Goal: Use online tool/utility: Utilize a website feature to perform a specific function

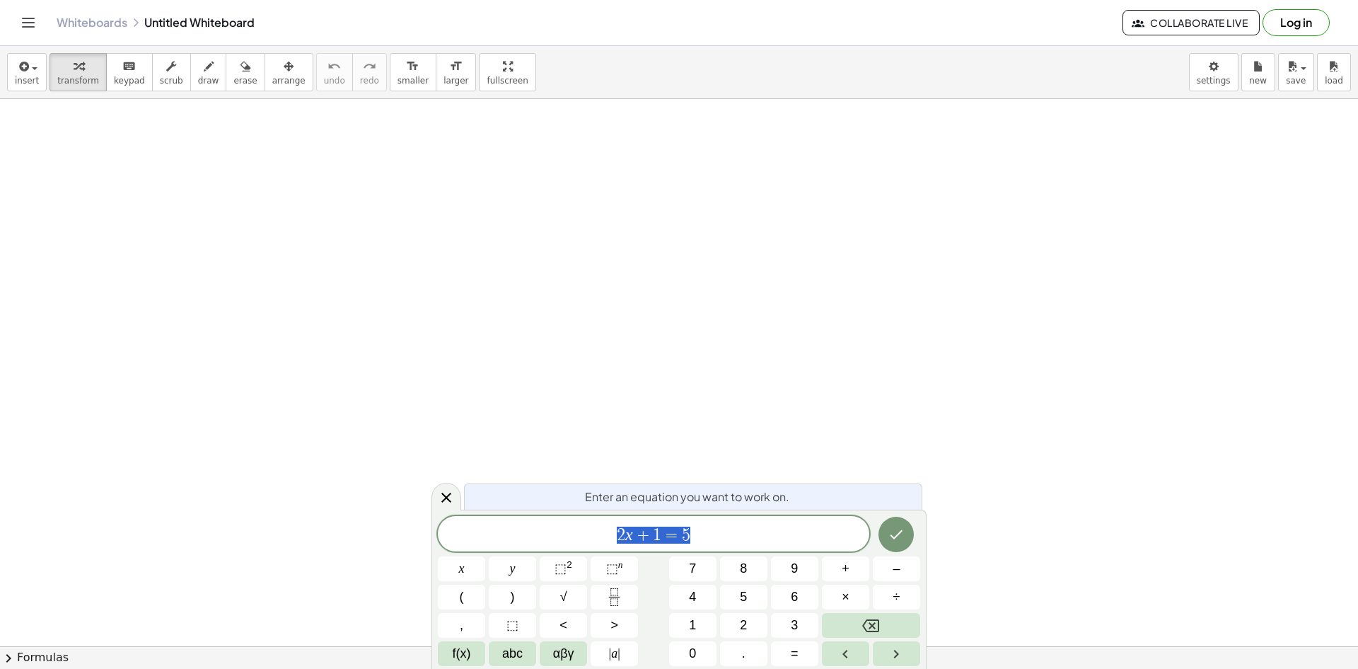
click at [788, 530] on span "2 x + 1 = 5" at bounding box center [654, 535] width 432 height 20
drag, startPoint x: 788, startPoint y: 530, endPoint x: 579, endPoint y: 533, distance: 208.7
click at [579, 533] on span "2 x + 1 = 5" at bounding box center [654, 535] width 432 height 20
click at [124, 81] on span "keypad" at bounding box center [129, 81] width 31 height 10
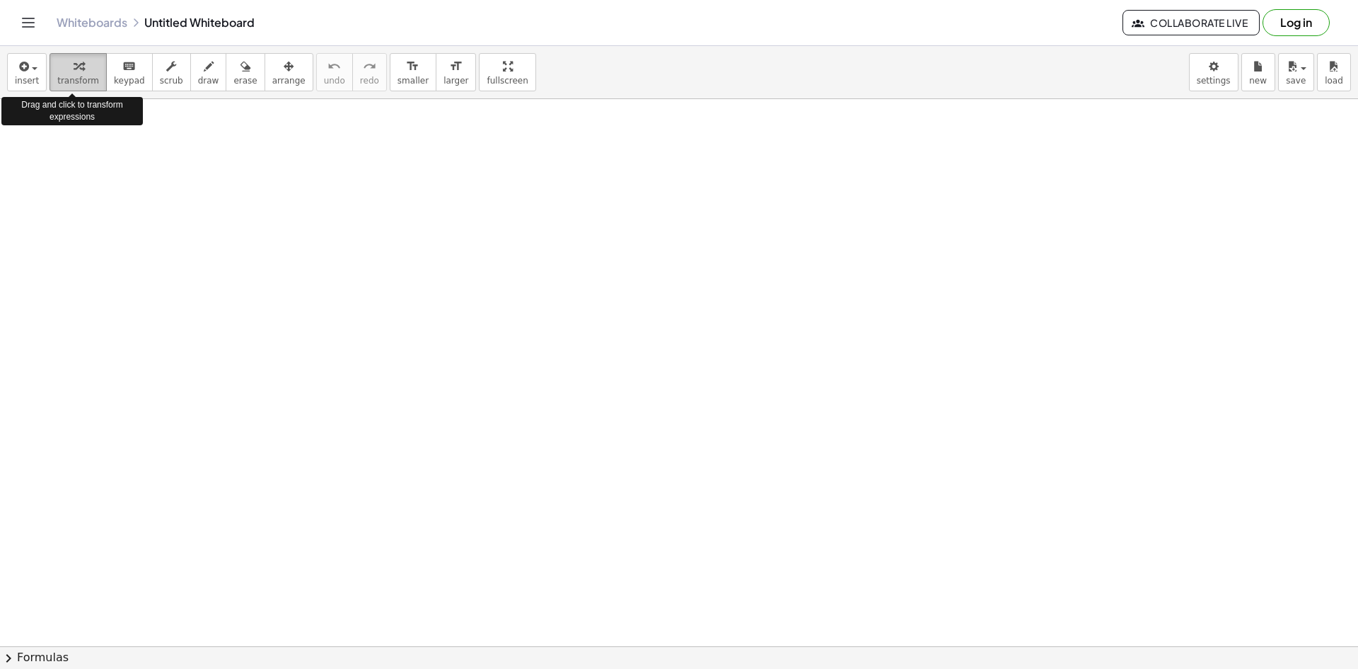
click at [87, 72] on div "button" at bounding box center [78, 65] width 42 height 17
click at [29, 67] on span "button" at bounding box center [30, 68] width 3 height 10
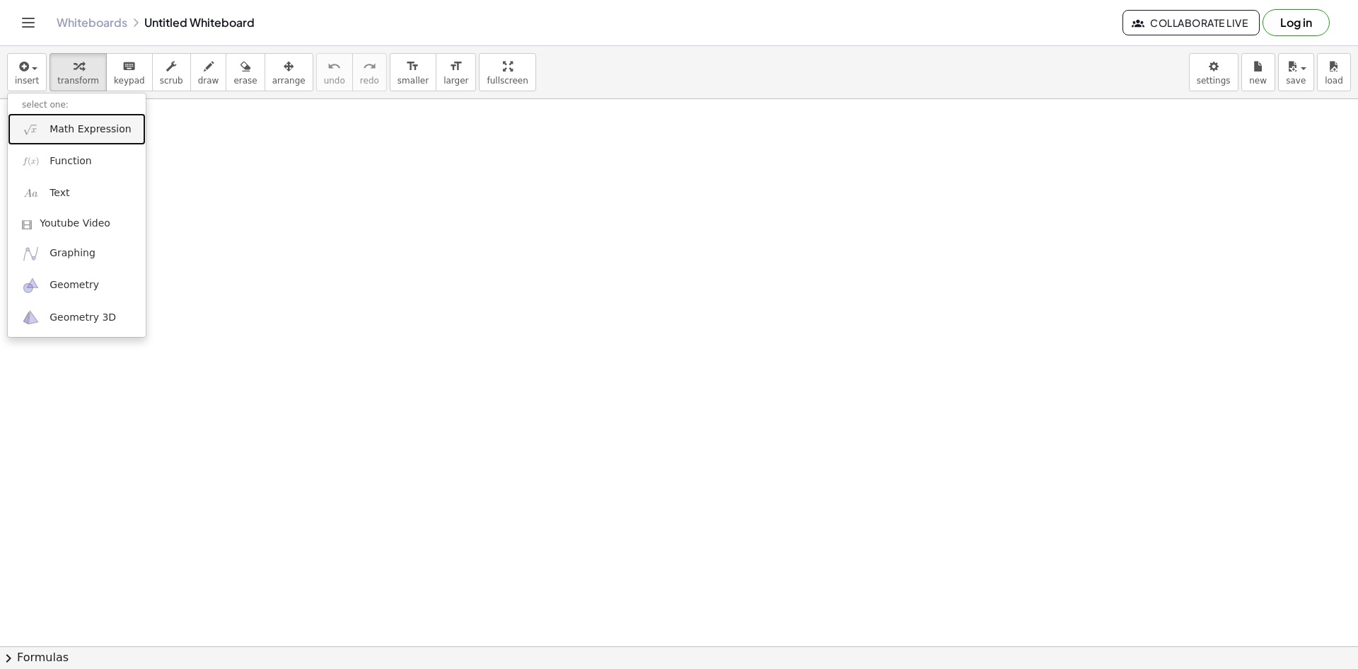
click at [89, 131] on span "Math Expression" at bounding box center [90, 129] width 81 height 14
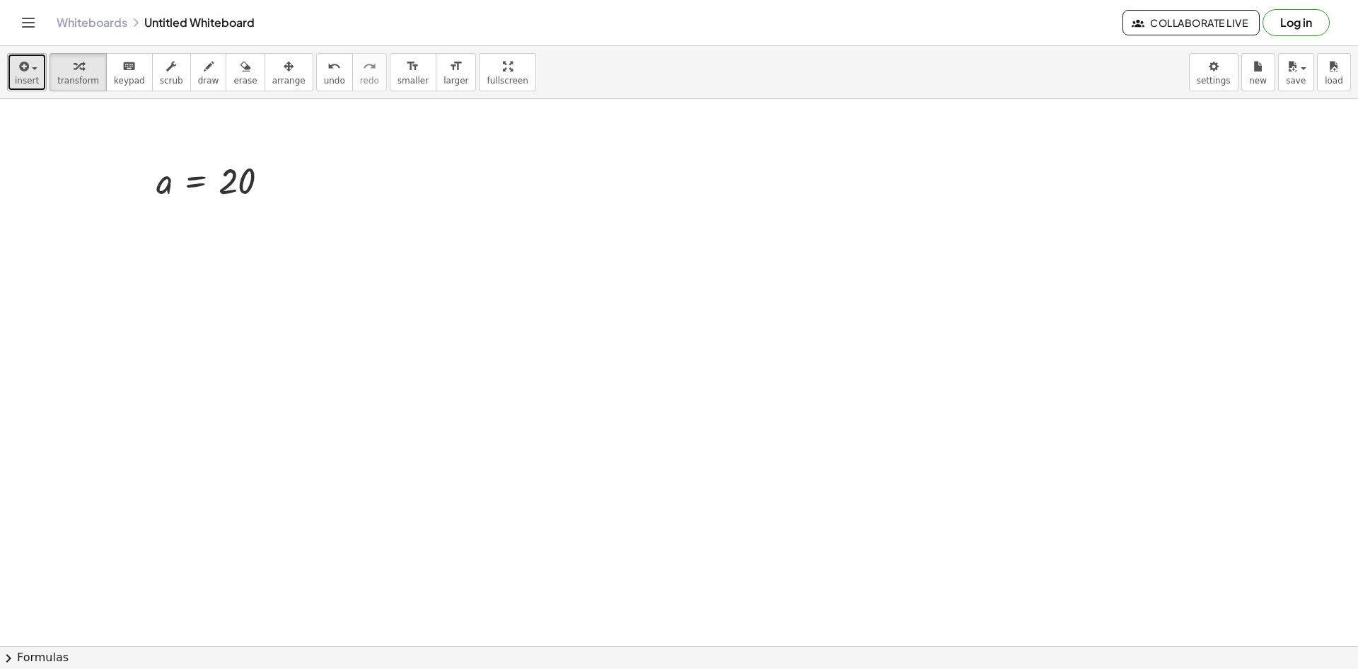
click at [18, 61] on icon "button" at bounding box center [22, 66] width 13 height 17
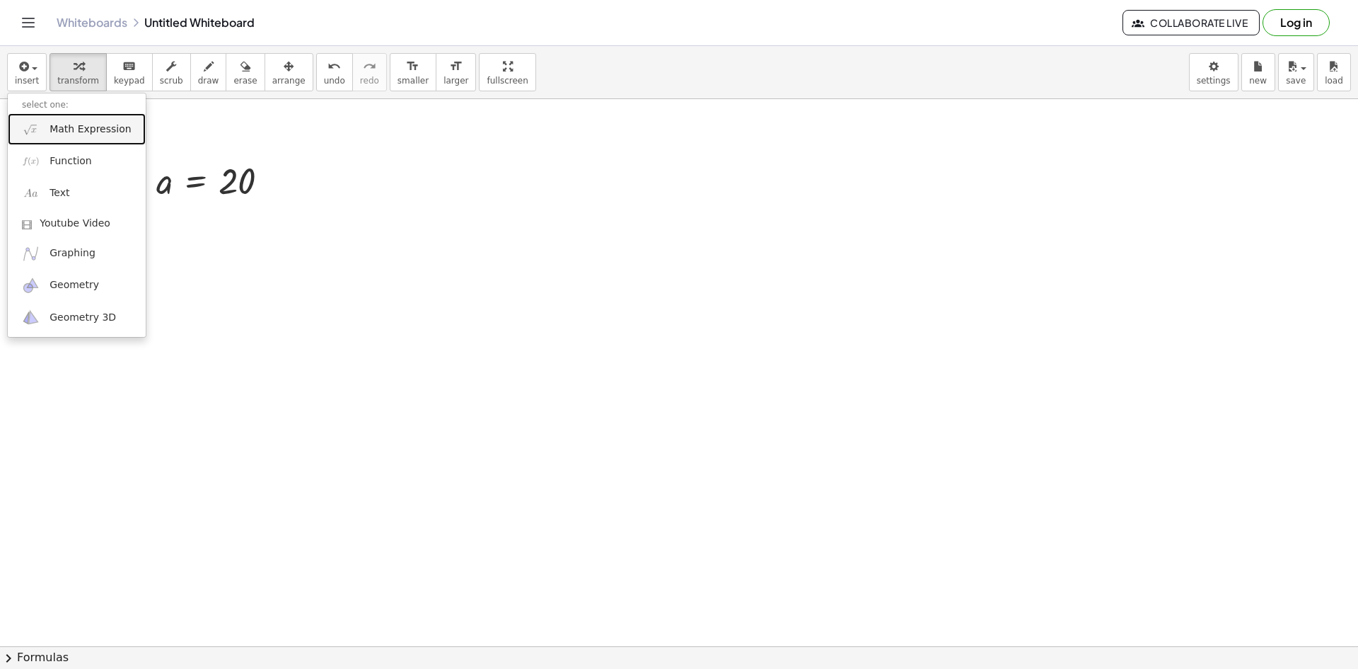
click at [110, 134] on span "Math Expression" at bounding box center [90, 129] width 81 height 14
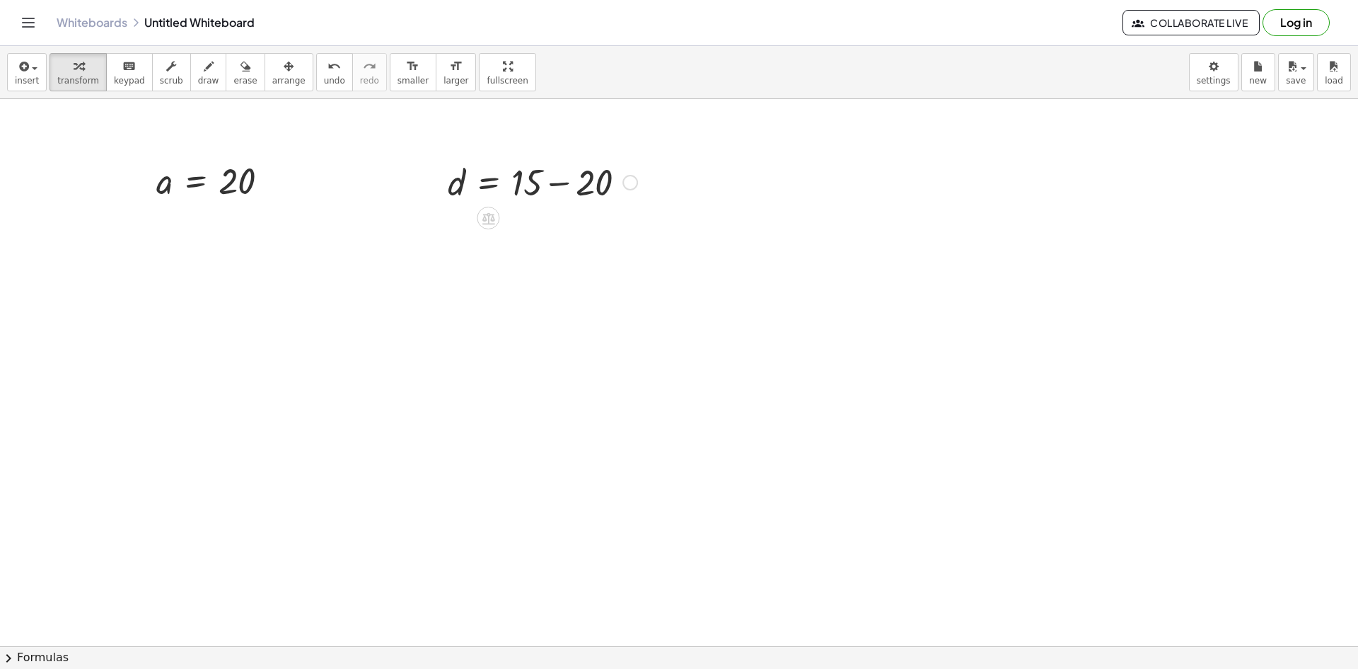
click at [473, 190] on div at bounding box center [543, 181] width 204 height 48
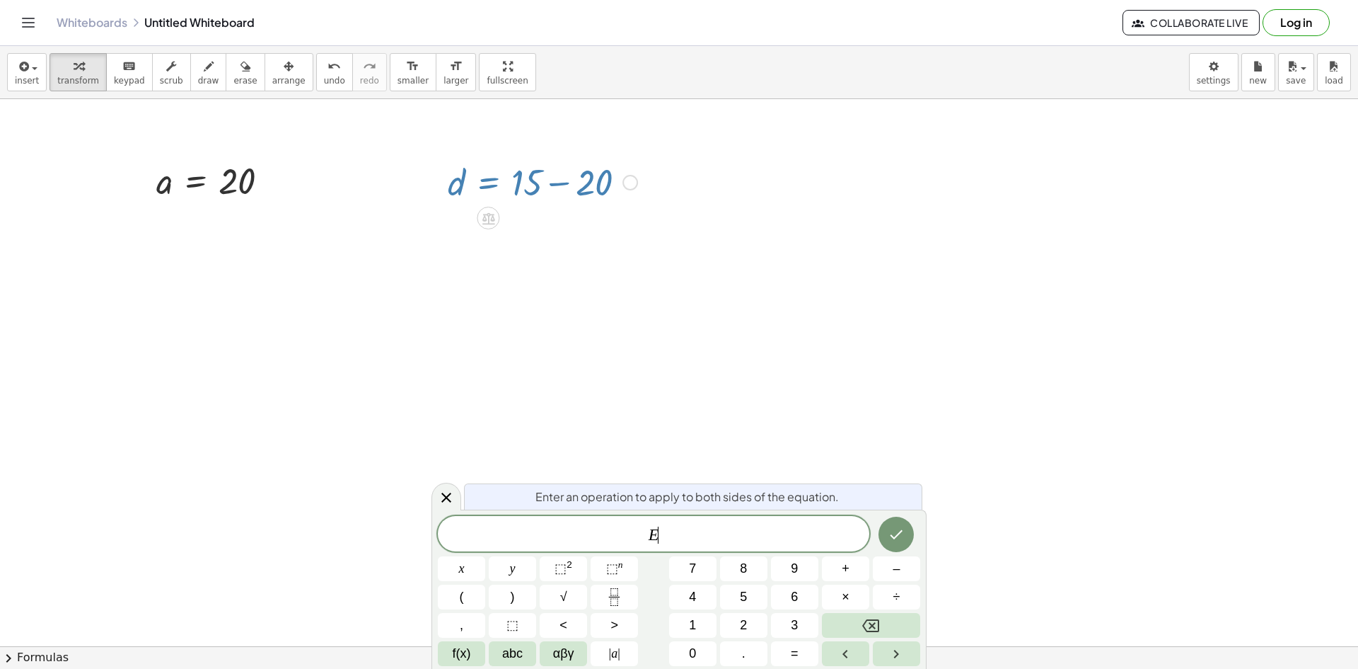
drag, startPoint x: 453, startPoint y: 187, endPoint x: 413, endPoint y: 228, distance: 57.0
drag, startPoint x: 432, startPoint y: 202, endPoint x: 139, endPoint y: 261, distance: 299.6
click at [139, 261] on div at bounding box center [143, 240] width 21 height 55
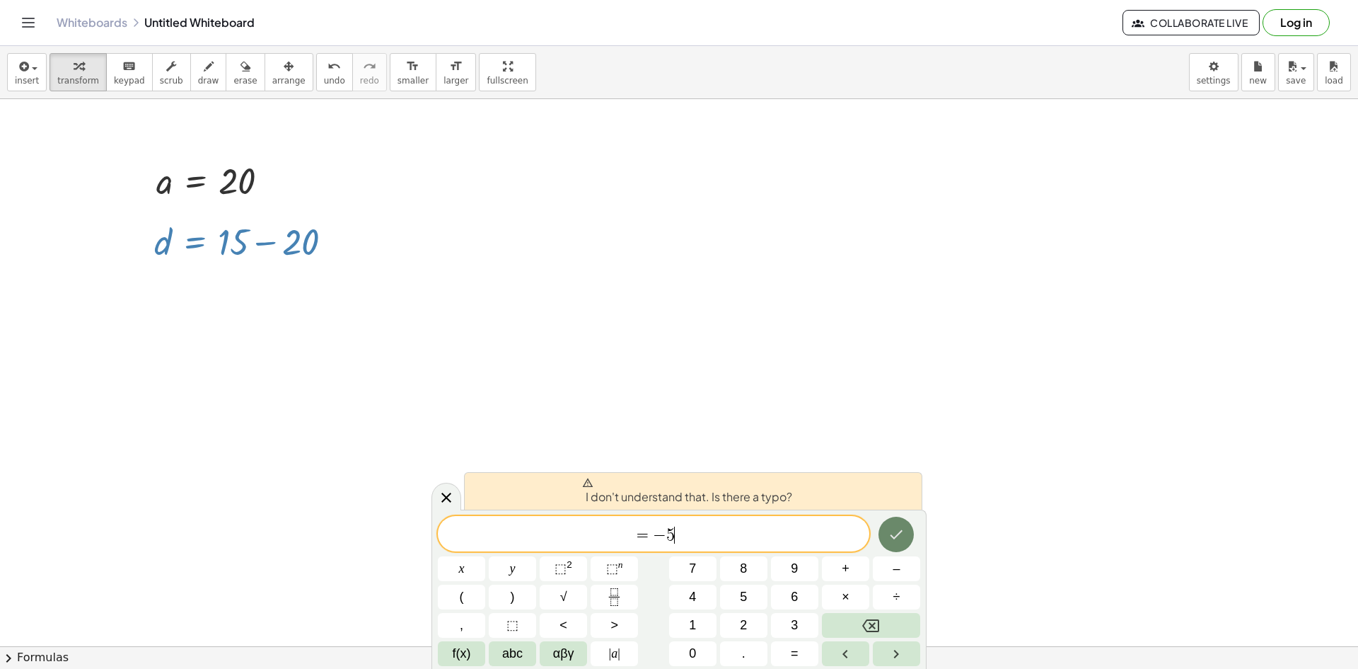
click at [908, 534] on button "Done" at bounding box center [896, 533] width 35 height 35
click at [630, 533] on span "= − 5 ​" at bounding box center [654, 535] width 432 height 20
click at [320, 245] on div at bounding box center [249, 240] width 204 height 48
click at [333, 241] on div at bounding box center [337, 242] width 16 height 16
click at [296, 237] on div at bounding box center [249, 240] width 204 height 48
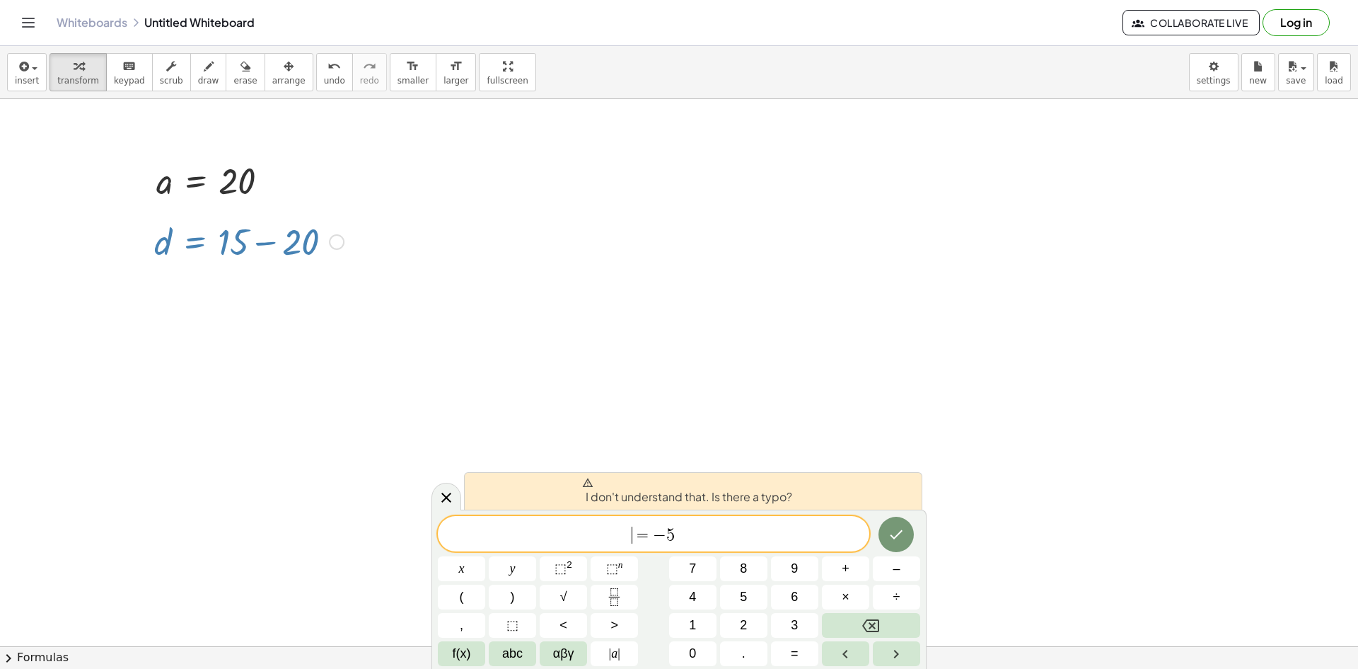
click at [296, 236] on div at bounding box center [249, 240] width 204 height 48
click at [884, 529] on button "Done" at bounding box center [896, 533] width 35 height 35
drag, startPoint x: 736, startPoint y: 535, endPoint x: 591, endPoint y: 531, distance: 144.4
click at [625, 531] on span "= − 5" at bounding box center [654, 535] width 432 height 20
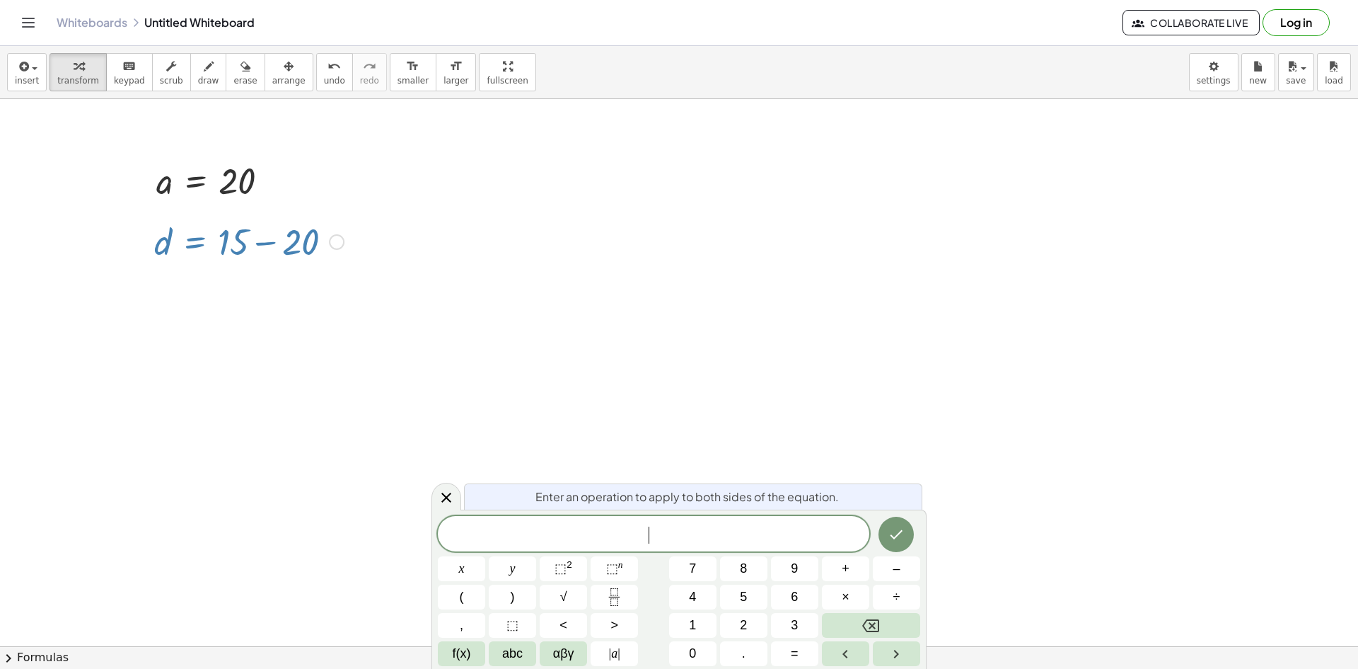
click at [336, 242] on div "Fix a mistake Transform line Copy line as LaTeX Copy derivation as LaTeX Expand…" at bounding box center [337, 242] width 16 height 16
click at [414, 280] on span "Expand new lines: On" at bounding box center [414, 283] width 96 height 11
click at [444, 492] on icon at bounding box center [446, 496] width 17 height 17
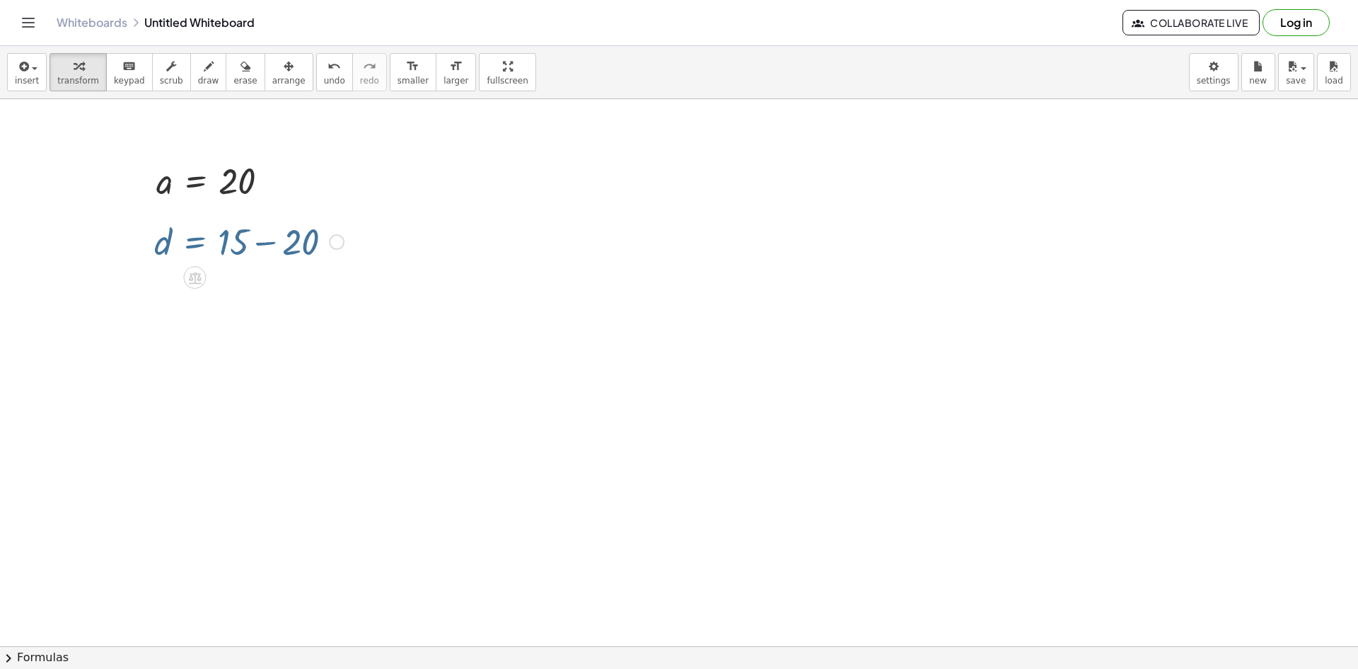
click at [267, 229] on div at bounding box center [249, 240] width 204 height 48
click at [267, 245] on div at bounding box center [267, 243] width 16 height 16
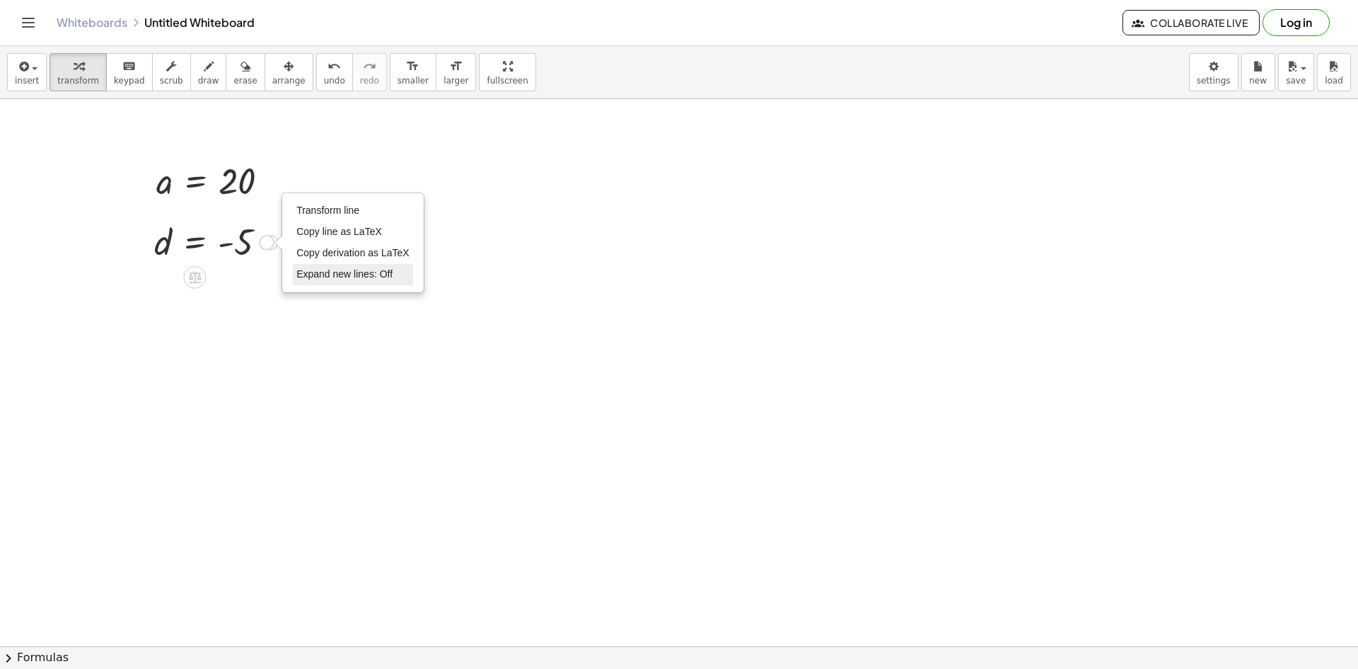
click at [359, 272] on span "Expand new lines: Off" at bounding box center [344, 273] width 96 height 11
click at [265, 235] on div "Transform line Copy line as LaTeX Copy derivation as LaTeX Expand new lines: Off" at bounding box center [267, 243] width 16 height 16
click at [194, 286] on div at bounding box center [194, 277] width 23 height 23
click at [248, 282] on icon at bounding box center [251, 277] width 13 height 13
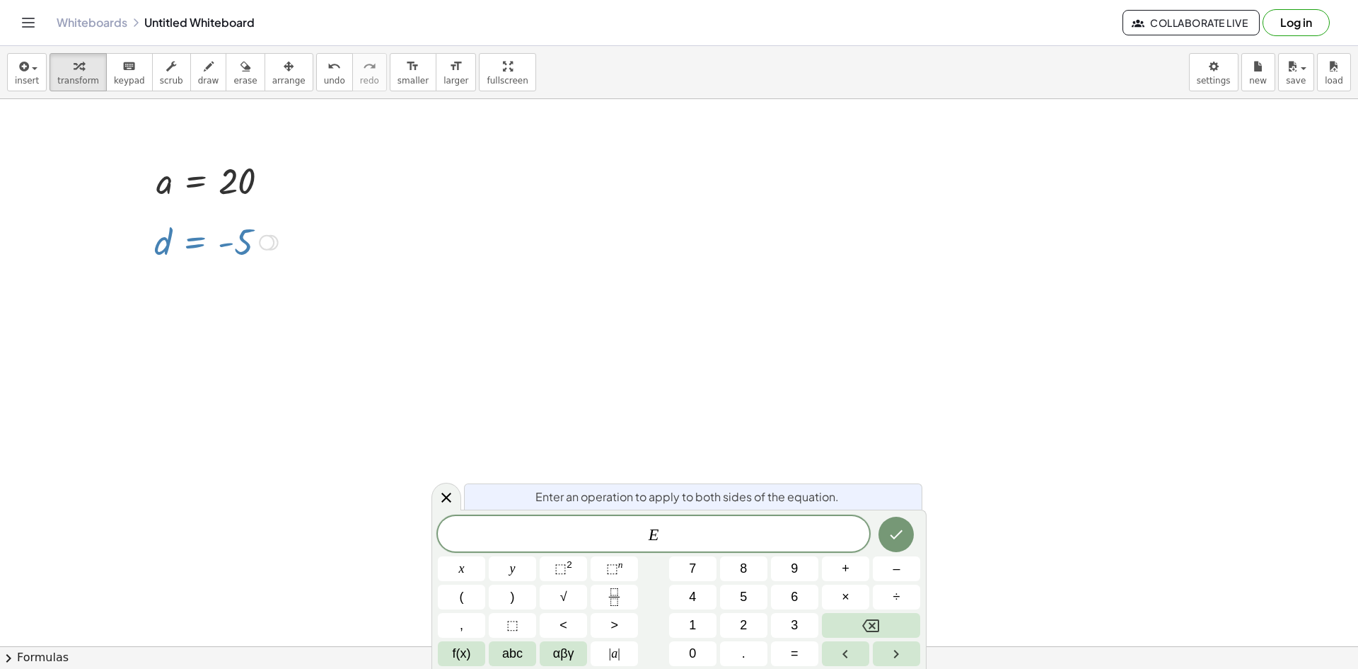
drag, startPoint x: 288, startPoint y: 248, endPoint x: 179, endPoint y: 237, distance: 109.5
click at [324, 77] on span "undo" at bounding box center [334, 81] width 21 height 10
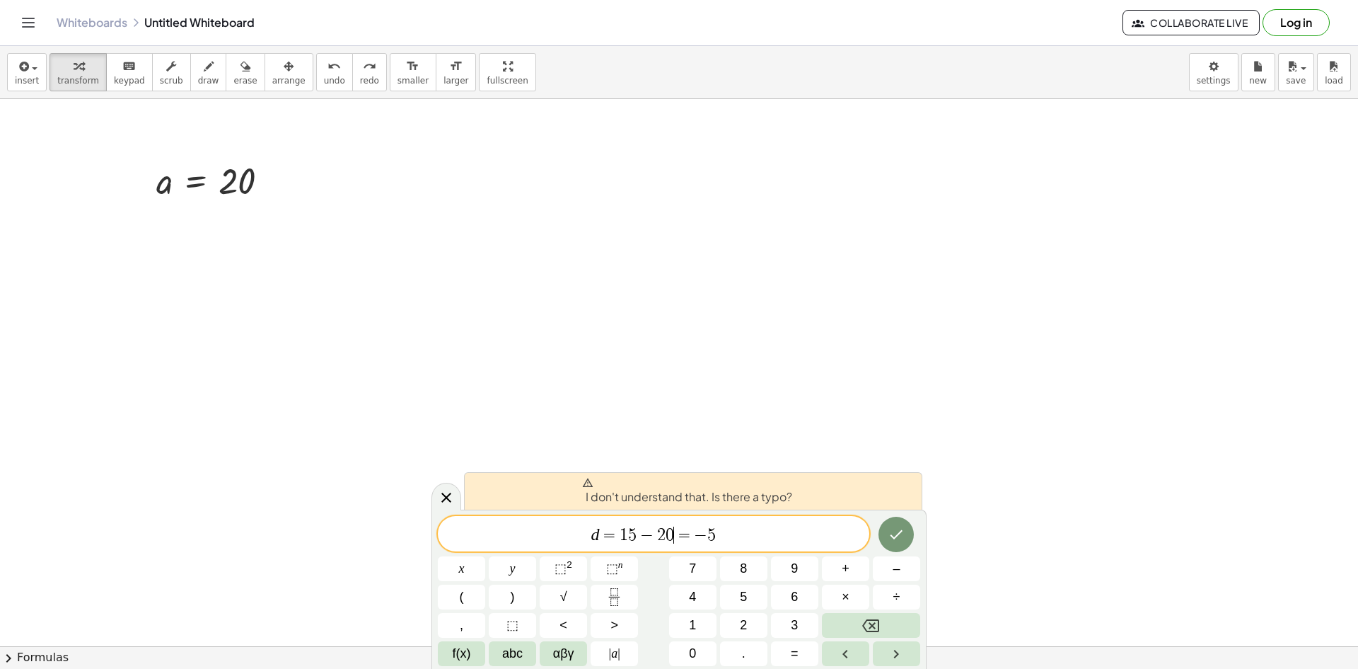
click at [676, 535] on span "=" at bounding box center [684, 534] width 21 height 17
click at [901, 540] on icon "Done" at bounding box center [896, 534] width 17 height 17
drag, startPoint x: 739, startPoint y: 533, endPoint x: 532, endPoint y: 531, distance: 206.6
click at [532, 531] on span "d = 1 5 − 2 0 = − 5" at bounding box center [654, 535] width 432 height 20
click at [729, 528] on span "d = 1 5 − 2 0 = − 5 ​" at bounding box center [654, 535] width 432 height 20
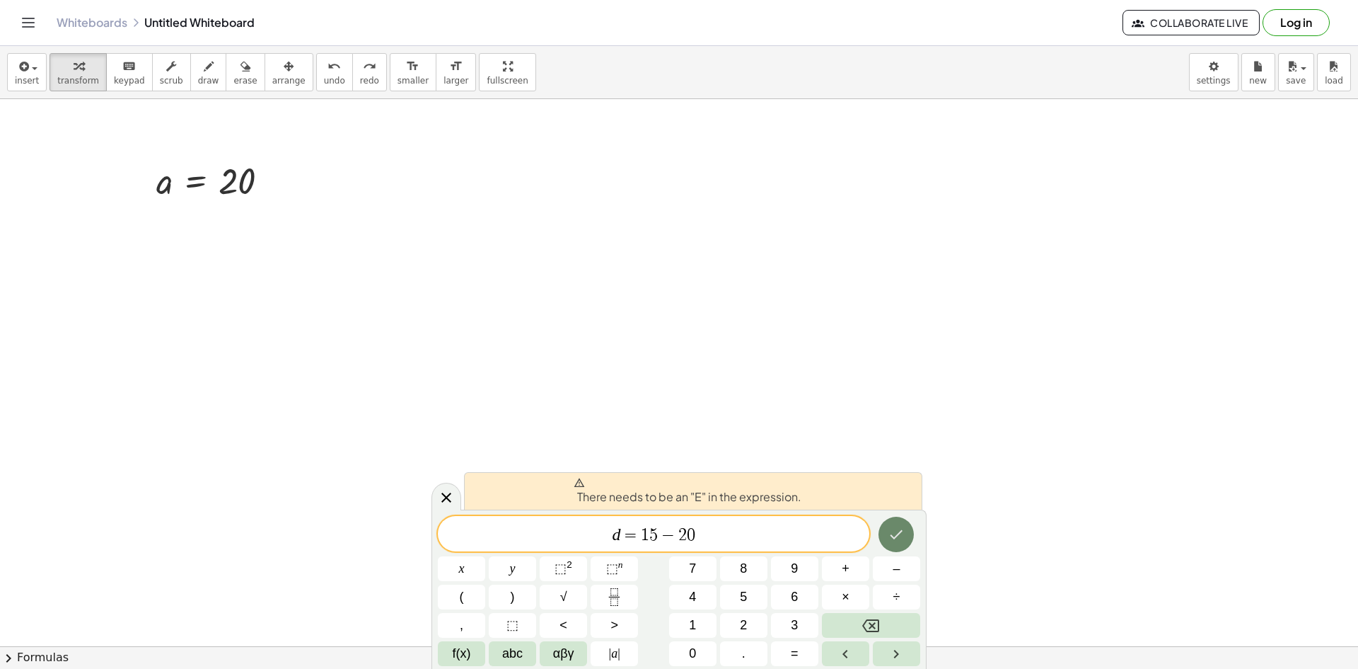
click at [897, 538] on icon "Done" at bounding box center [896, 534] width 17 height 17
click at [595, 534] on span "​ d = 1 5 − 2 0" at bounding box center [654, 535] width 432 height 20
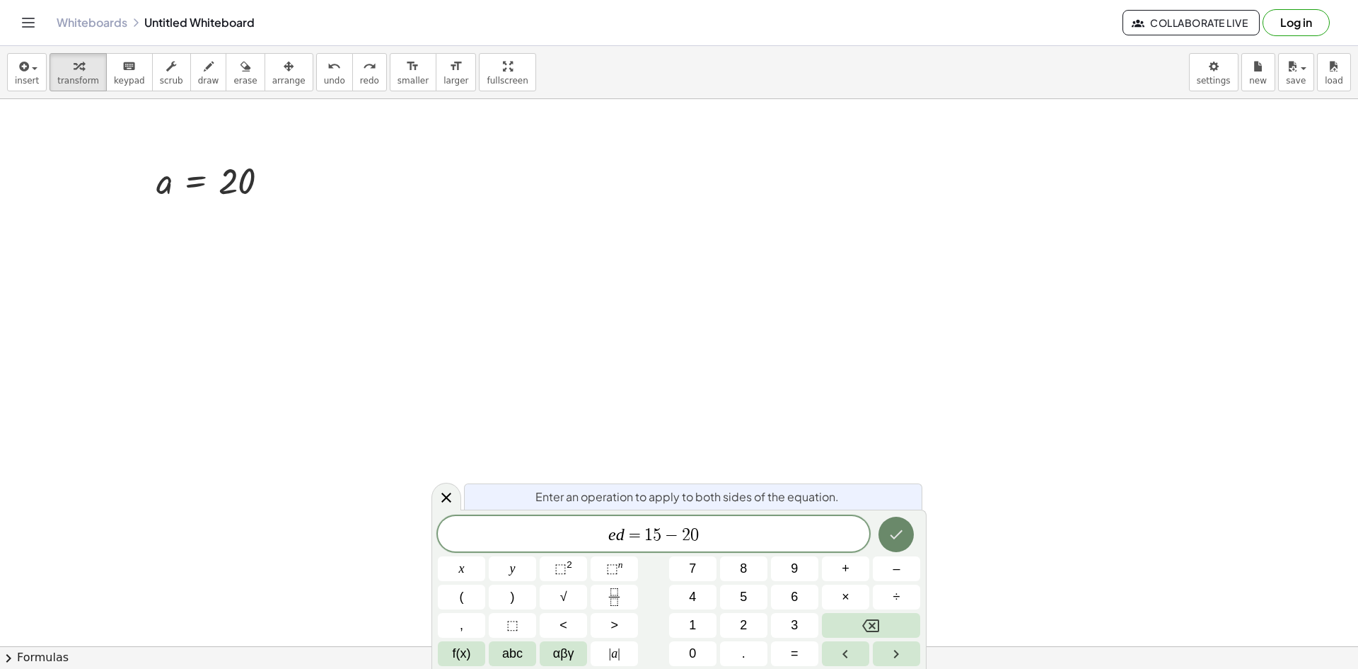
click at [906, 526] on button "Done" at bounding box center [896, 533] width 35 height 35
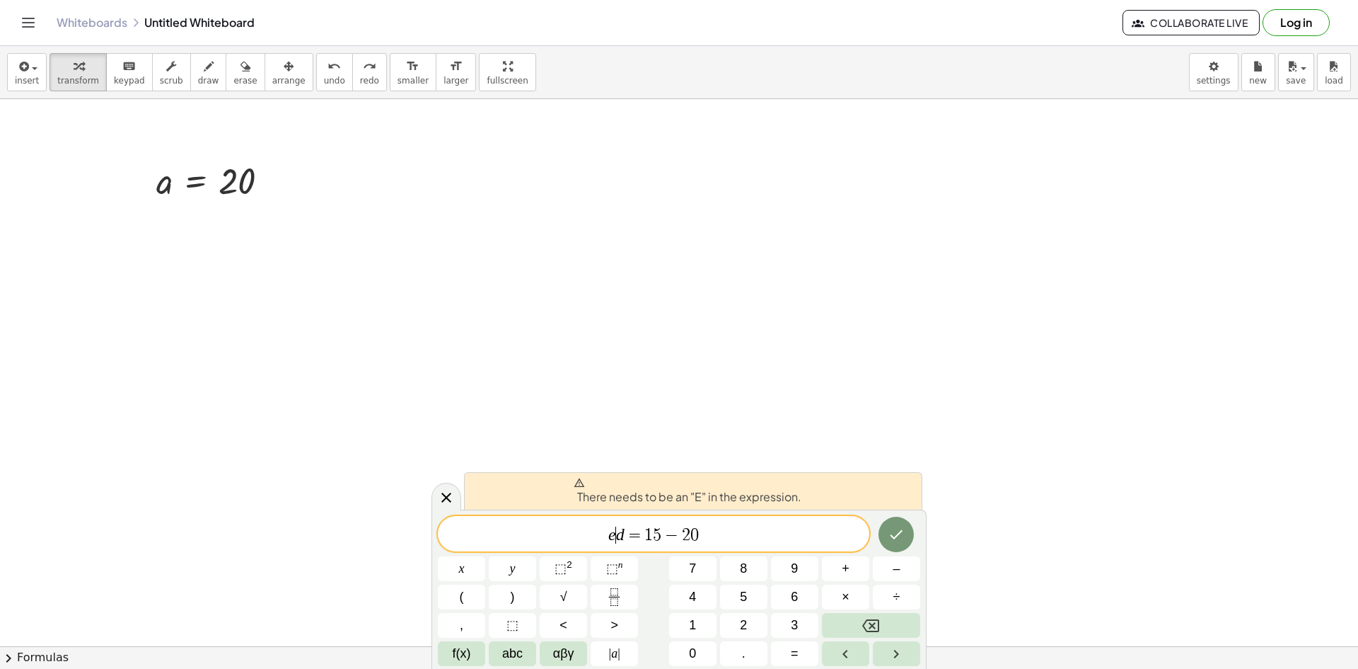
click at [613, 536] on var "e" at bounding box center [612, 534] width 8 height 18
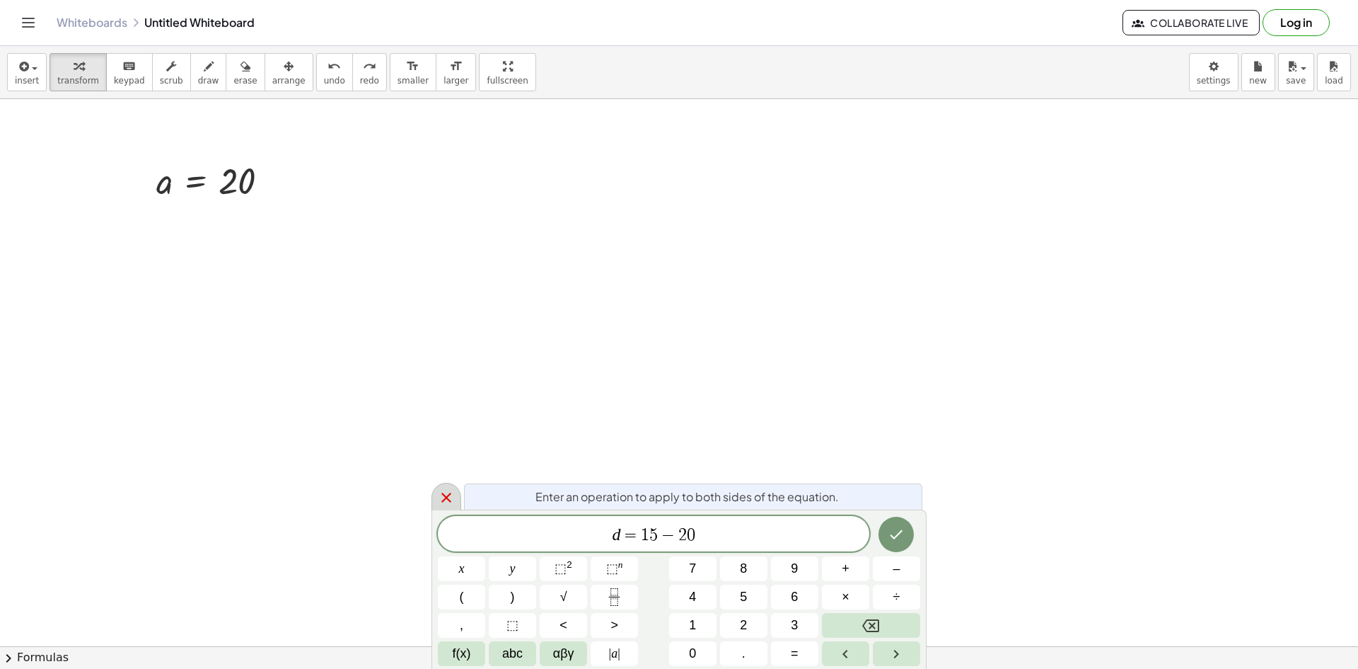
click at [442, 497] on icon at bounding box center [446, 497] width 17 height 17
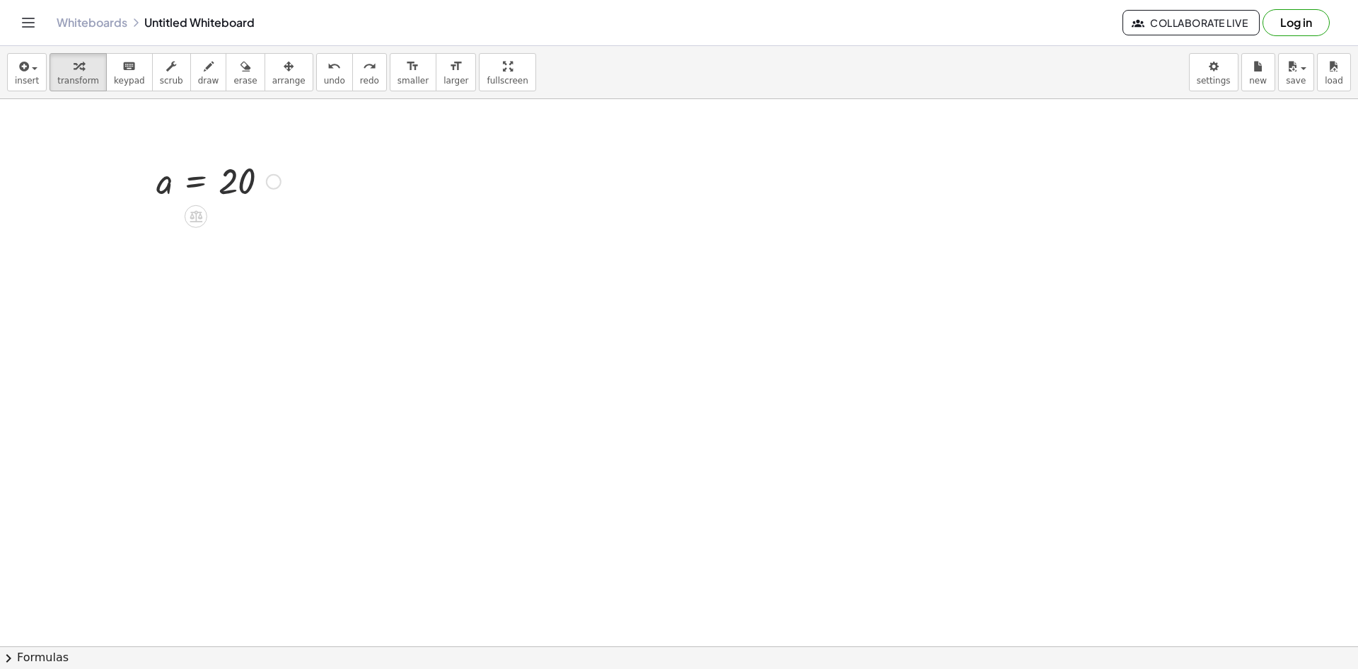
click at [255, 194] on div at bounding box center [218, 180] width 139 height 47
drag, startPoint x: 250, startPoint y: 187, endPoint x: 214, endPoint y: 248, distance: 69.8
click at [204, 71] on icon "button" at bounding box center [209, 66] width 10 height 17
drag, startPoint x: 253, startPoint y: 260, endPoint x: 258, endPoint y: 324, distance: 64.5
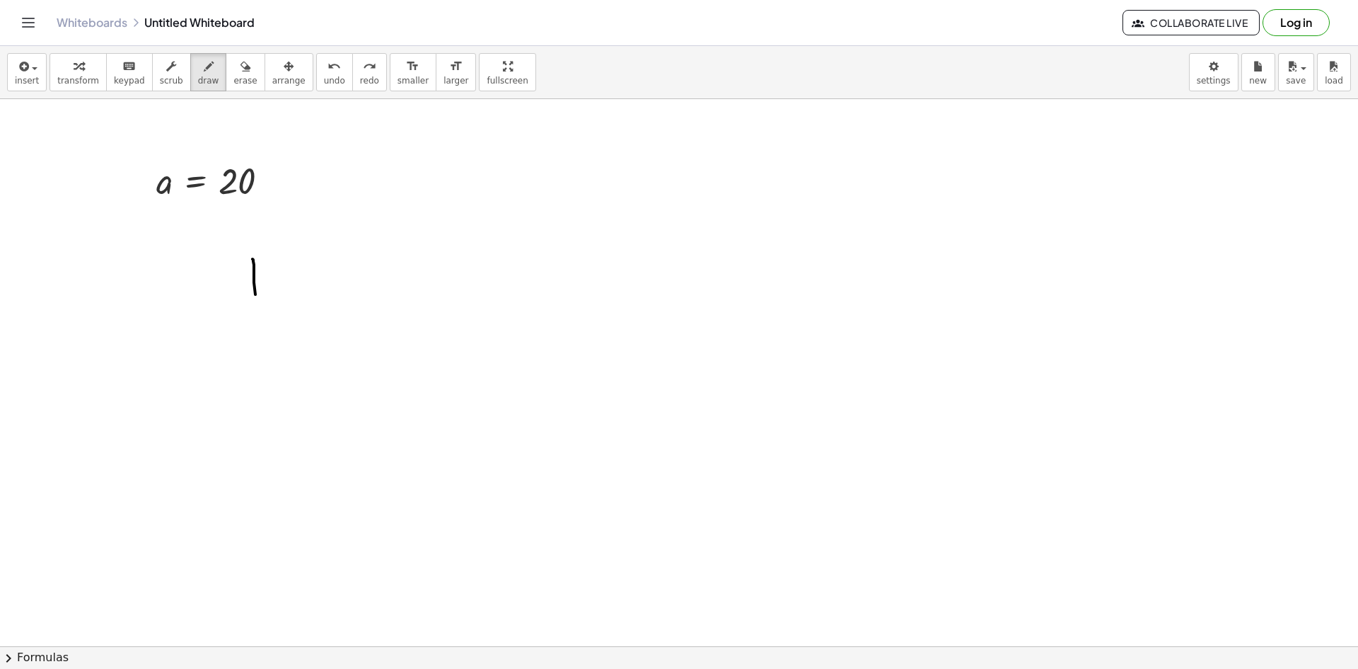
drag, startPoint x: 357, startPoint y: 284, endPoint x: 379, endPoint y: 275, distance: 24.2
click at [324, 76] on span "undo" at bounding box center [334, 81] width 21 height 10
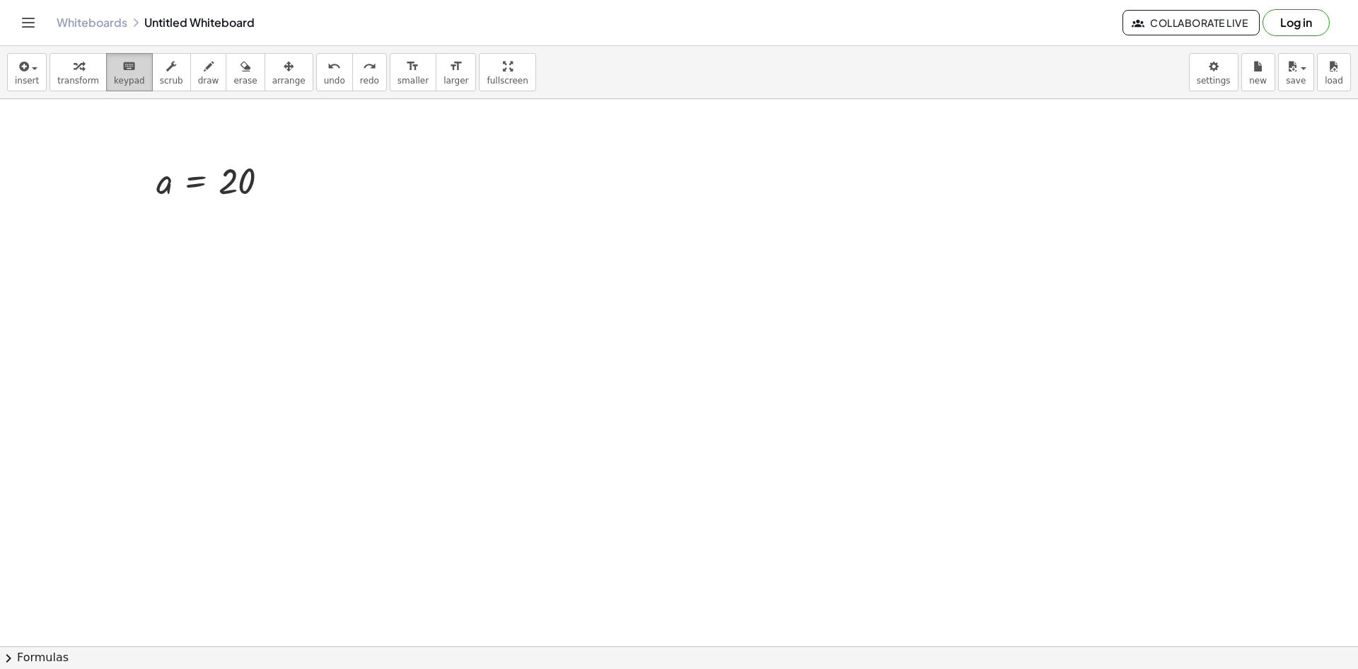
click at [119, 78] on span "keypad" at bounding box center [129, 81] width 31 height 10
click at [239, 198] on div "▼" at bounding box center [237, 201] width 9 height 13
drag, startPoint x: 239, startPoint y: 167, endPoint x: 244, endPoint y: 143, distance: 24.6
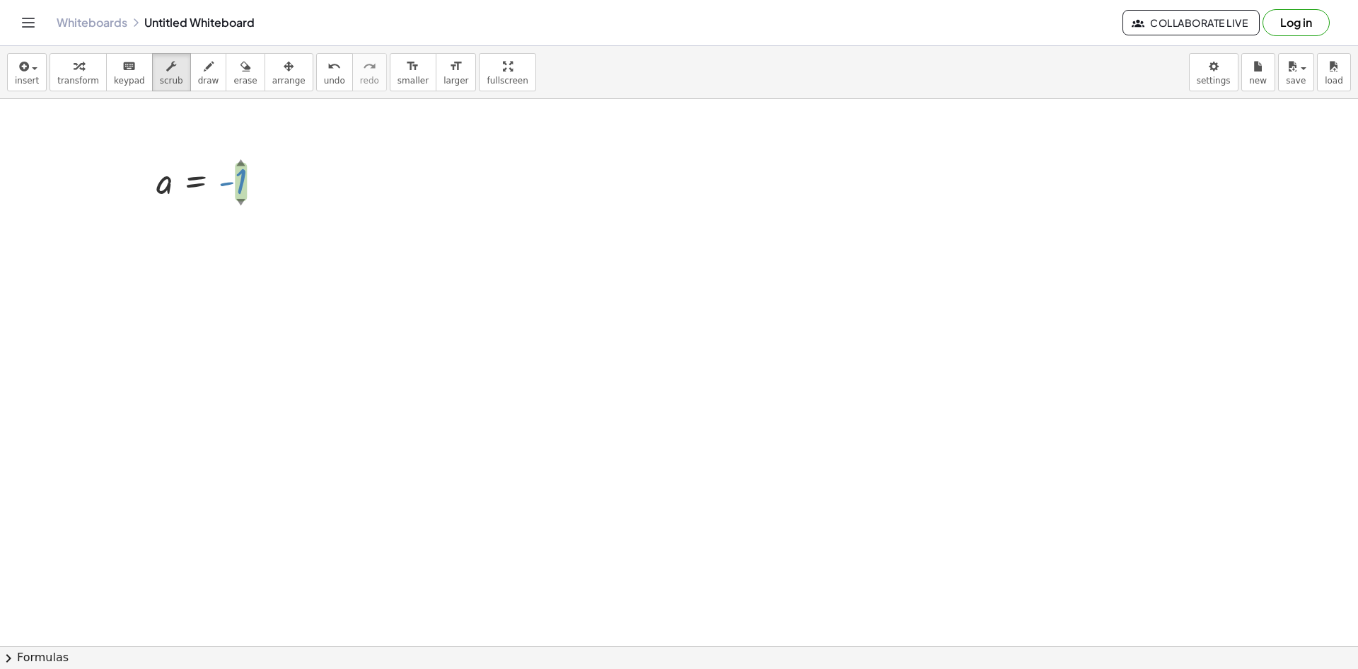
drag, startPoint x: 243, startPoint y: 180, endPoint x: 260, endPoint y: 267, distance: 88.7
click at [163, 82] on span "scrub" at bounding box center [171, 81] width 23 height 10
click at [120, 78] on span "keypad" at bounding box center [129, 81] width 31 height 10
click at [82, 79] on span "transform" at bounding box center [78, 81] width 42 height 10
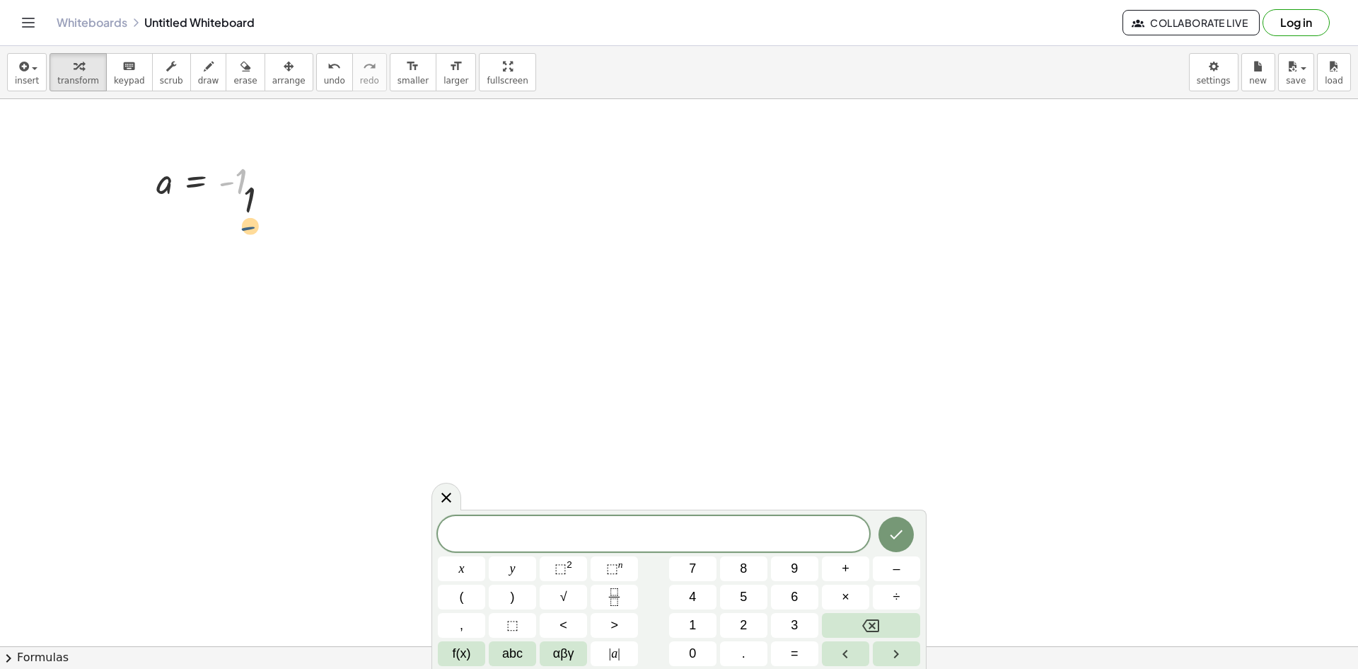
drag, startPoint x: 220, startPoint y: 183, endPoint x: 265, endPoint y: 274, distance: 102.2
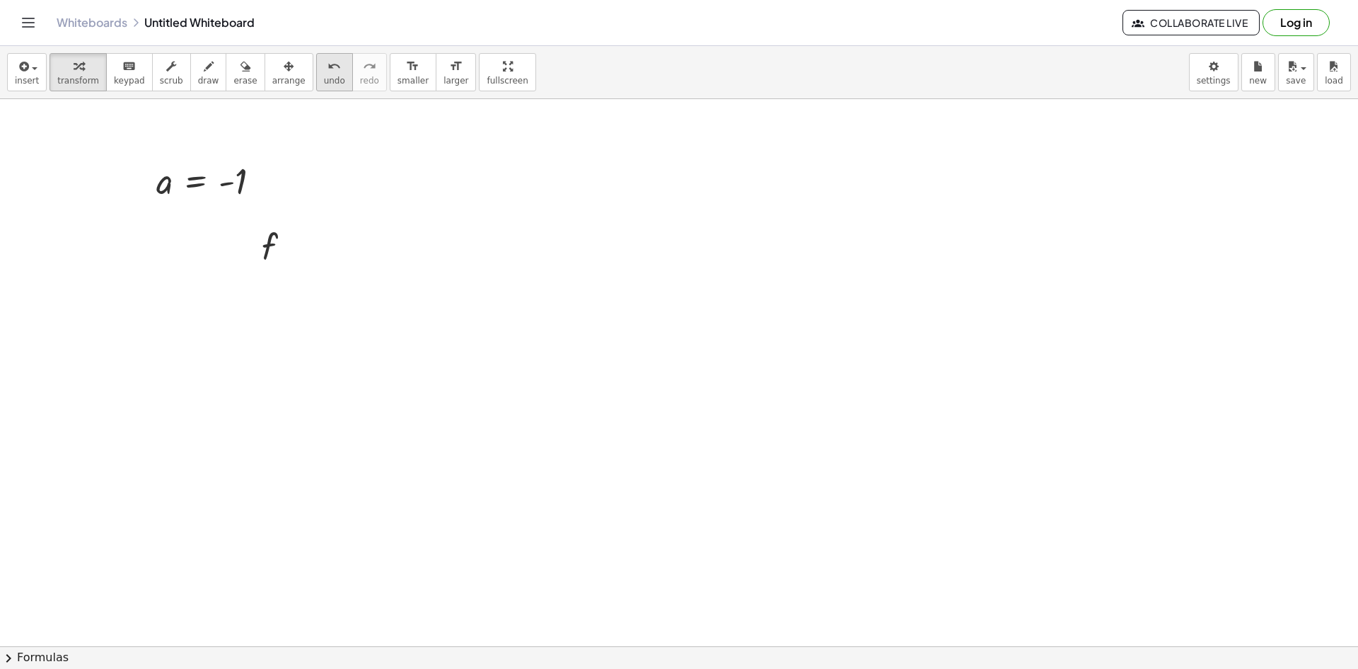
click at [324, 66] on div "undo" at bounding box center [334, 65] width 21 height 17
click at [328, 70] on icon "undo" at bounding box center [334, 66] width 13 height 17
click at [277, 250] on div at bounding box center [282, 246] width 55 height 47
click at [272, 278] on icon at bounding box center [269, 282] width 11 height 11
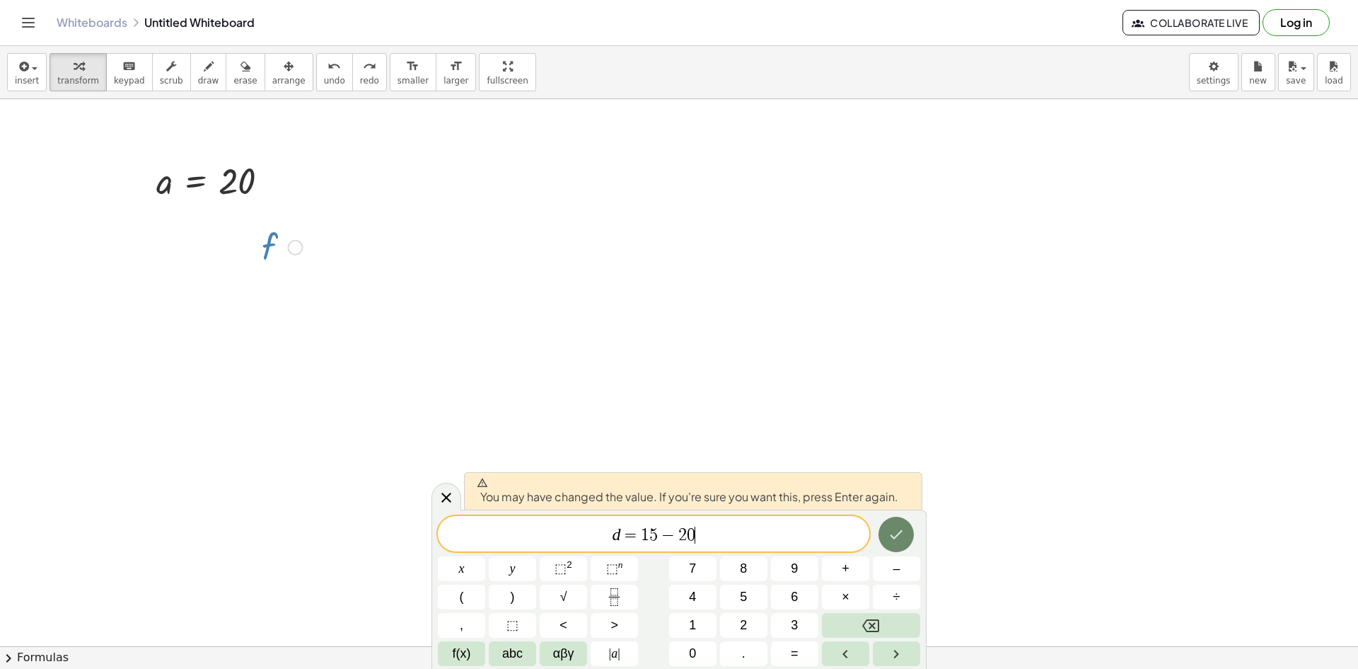
click at [894, 543] on button "Done" at bounding box center [896, 533] width 35 height 35
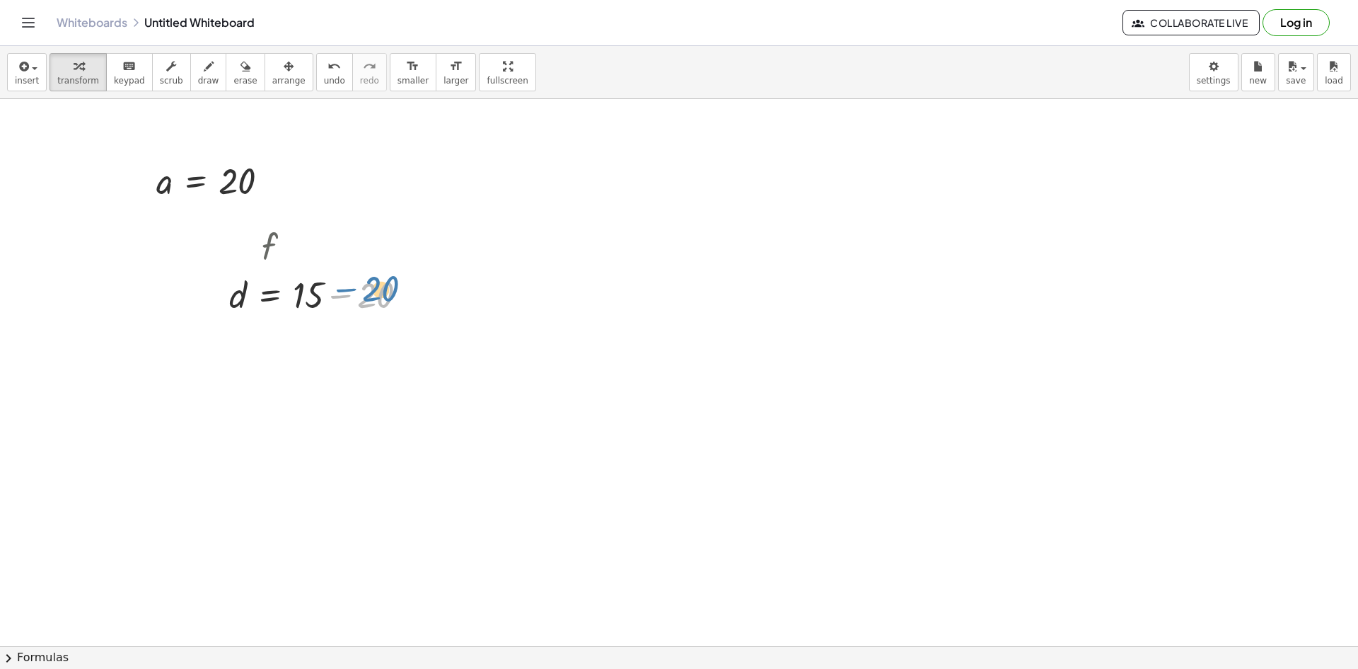
drag, startPoint x: 345, startPoint y: 302, endPoint x: 361, endPoint y: 308, distance: 17.2
click at [364, 302] on div at bounding box center [324, 294] width 204 height 48
click at [229, 312] on div at bounding box center [324, 294] width 204 height 48
drag, startPoint x: 408, startPoint y: 299, endPoint x: 317, endPoint y: 200, distance: 134.2
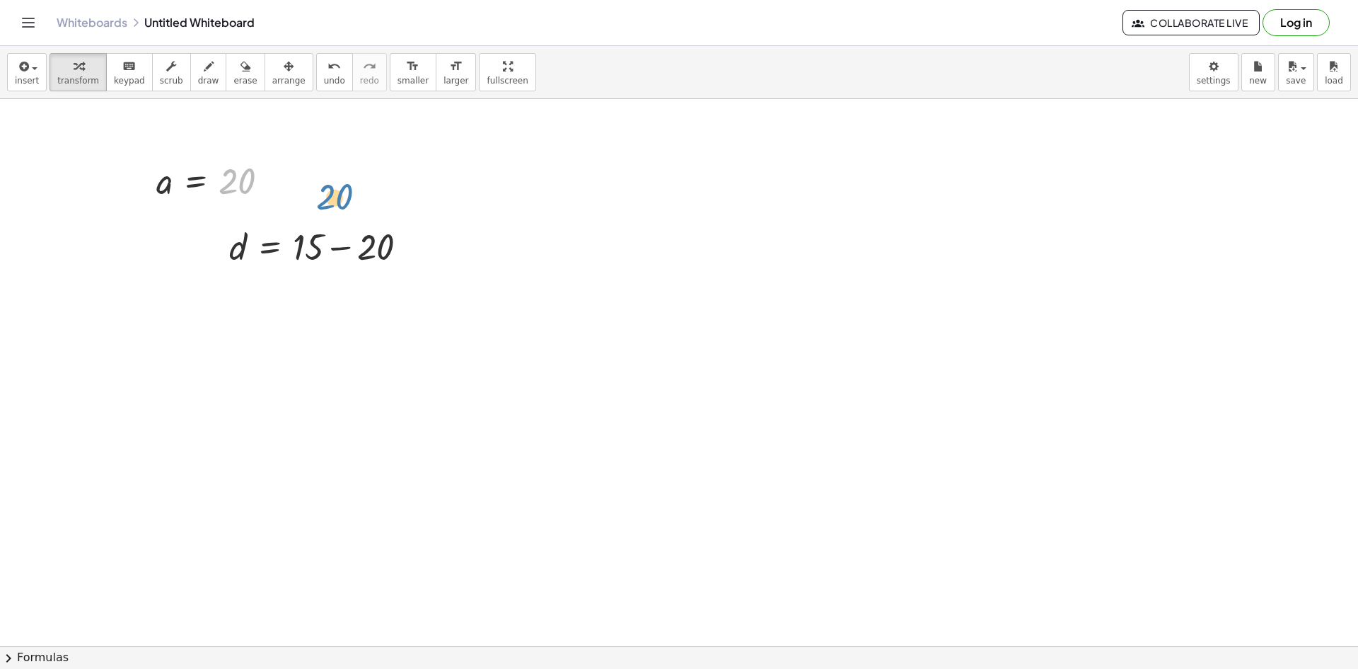
drag, startPoint x: 230, startPoint y: 175, endPoint x: 207, endPoint y: 180, distance: 23.3
click at [260, 187] on div at bounding box center [218, 180] width 139 height 47
drag, startPoint x: 166, startPoint y: 211, endPoint x: 219, endPoint y: 207, distance: 53.9
drag, startPoint x: 219, startPoint y: 185, endPoint x: 236, endPoint y: 198, distance: 22.2
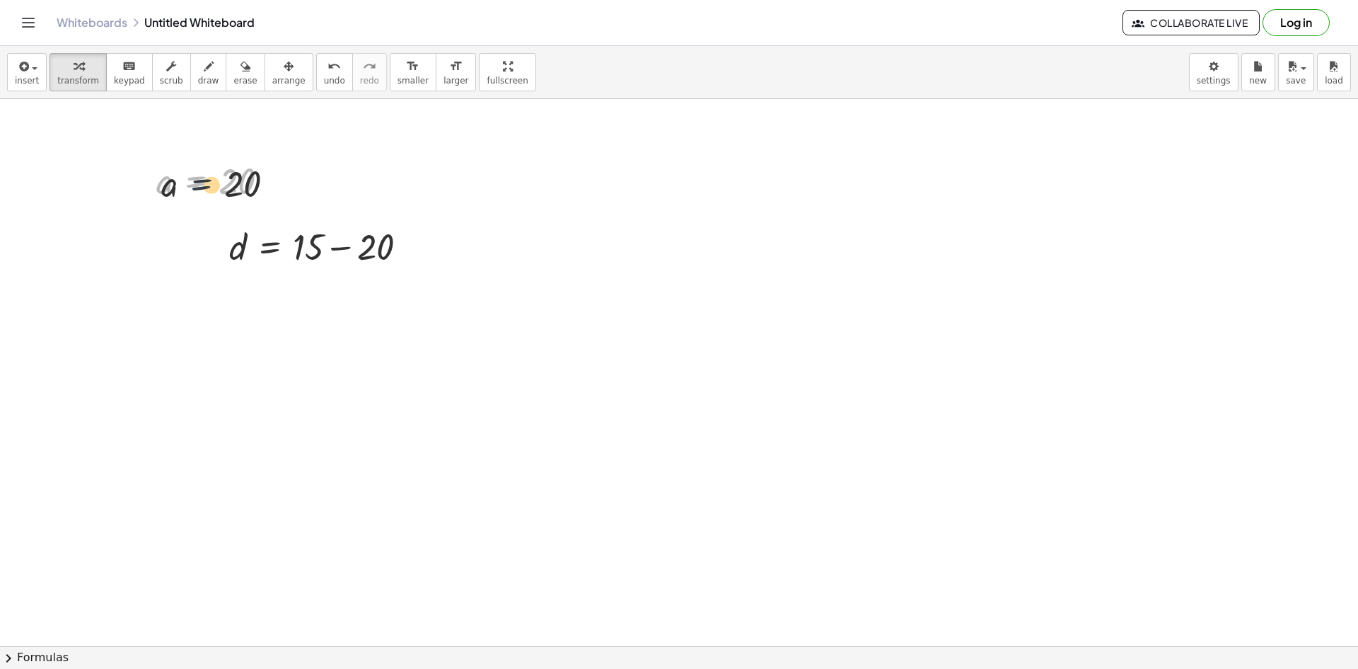
click at [236, 198] on div at bounding box center [218, 180] width 139 height 47
drag, startPoint x: 279, startPoint y: 185, endPoint x: 412, endPoint y: 264, distance: 155.4
drag, startPoint x: 278, startPoint y: 274, endPoint x: 281, endPoint y: 307, distance: 33.4
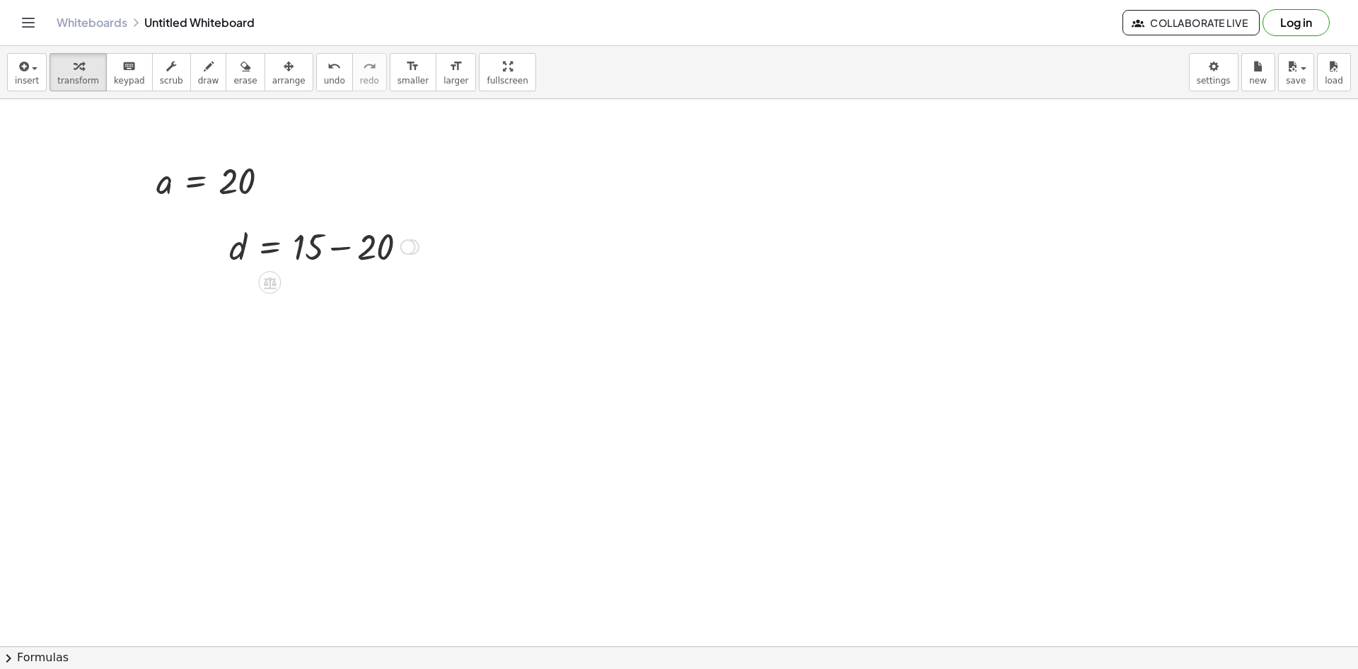
click at [264, 279] on icon at bounding box center [269, 282] width 15 height 15
click at [260, 284] on div "×" at bounding box center [269, 282] width 23 height 23
click at [240, 250] on div at bounding box center [342, 246] width 300 height 54
